Goal: Task Accomplishment & Management: Use online tool/utility

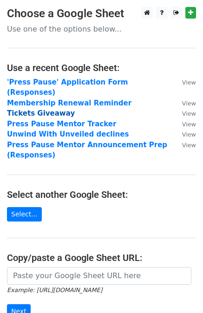
click at [42, 109] on strong "Tickets Giveaway" at bounding box center [41, 113] width 68 height 8
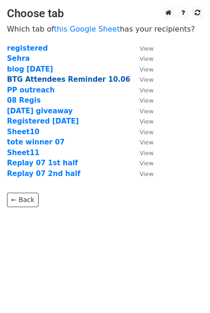
click at [79, 77] on strong "BTG Attendees Reminder 10.06" at bounding box center [68, 79] width 123 height 8
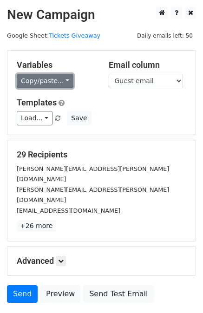
click at [41, 75] on link "Copy/paste..." at bounding box center [45, 81] width 57 height 14
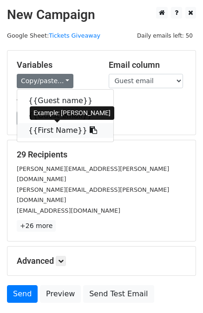
click at [43, 130] on link "{{First Name}}" at bounding box center [65, 130] width 96 height 15
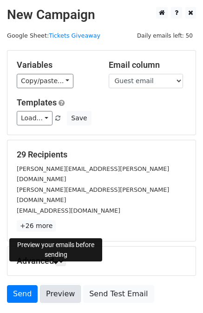
click at [54, 285] on link "Preview" at bounding box center [60, 294] width 41 height 18
click at [53, 285] on link "Preview" at bounding box center [60, 294] width 41 height 18
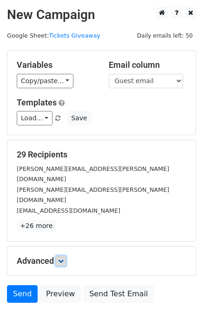
click at [63, 258] on icon at bounding box center [61, 261] width 6 height 6
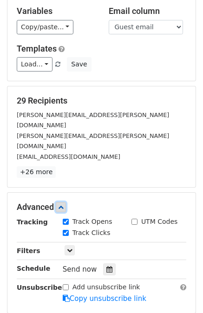
scroll to position [67, 0]
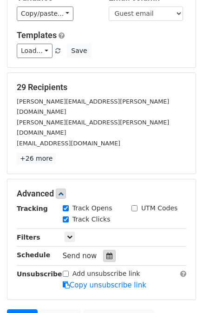
click at [104, 250] on div at bounding box center [109, 256] width 13 height 12
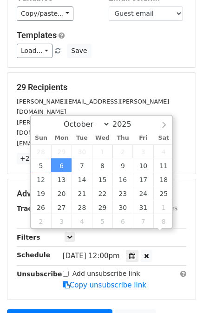
scroll to position [0, 0]
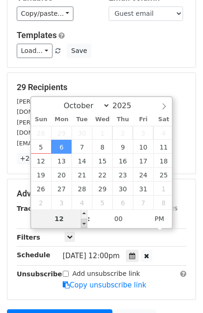
type input "2025-10-06 11:00"
type input "11"
click at [81, 225] on span at bounding box center [84, 223] width 7 height 9
type input "2025-10-06 10:00"
type input "10"
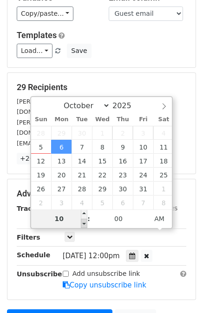
click at [81, 225] on span at bounding box center [84, 223] width 7 height 9
type input "2025-10-06 09:00"
type input "09"
click at [81, 225] on span at bounding box center [84, 223] width 7 height 9
type input "2025-10-06 08:00"
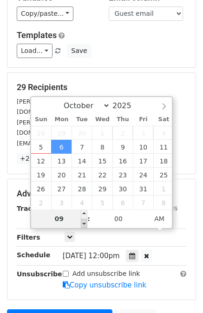
type input "08"
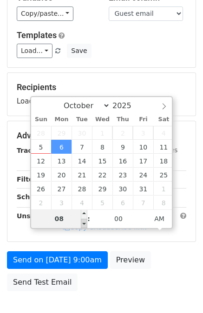
click at [81, 225] on span at bounding box center [84, 223] width 7 height 9
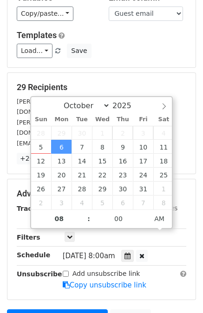
click at [7, 234] on div "Advanced Tracking Track Opens UTM Codes Track Clicks Filters Only include sprea…" at bounding box center [101, 239] width 188 height 120
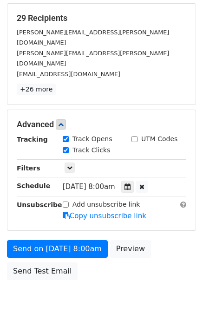
scroll to position [138, 0]
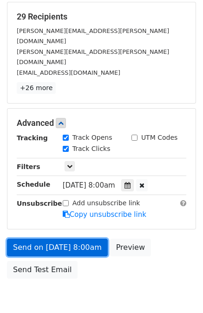
click at [47, 239] on link "Send on Oct 6 at 8:00am" at bounding box center [57, 248] width 101 height 18
